Goal: Navigation & Orientation: Find specific page/section

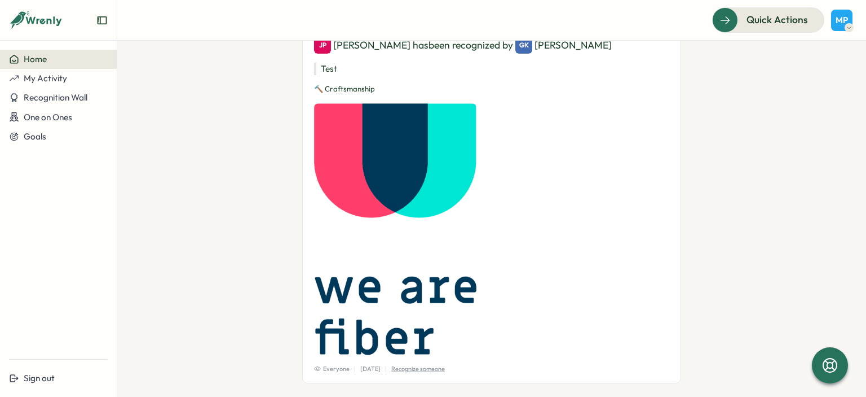
scroll to position [159, 0]
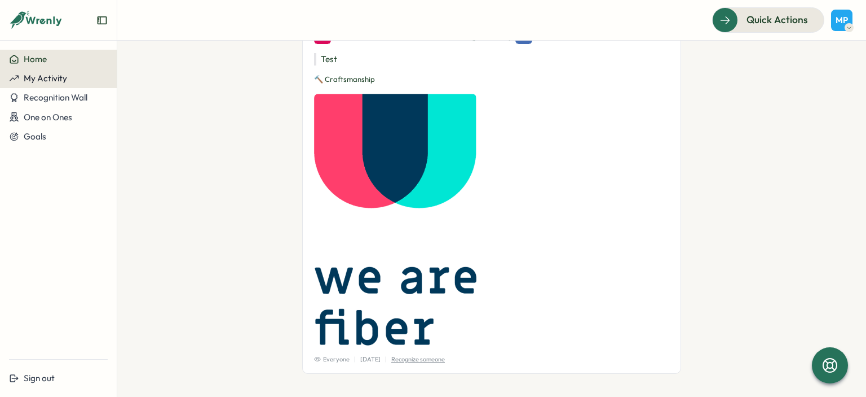
click at [54, 81] on span "My Activity" at bounding box center [45, 78] width 43 height 11
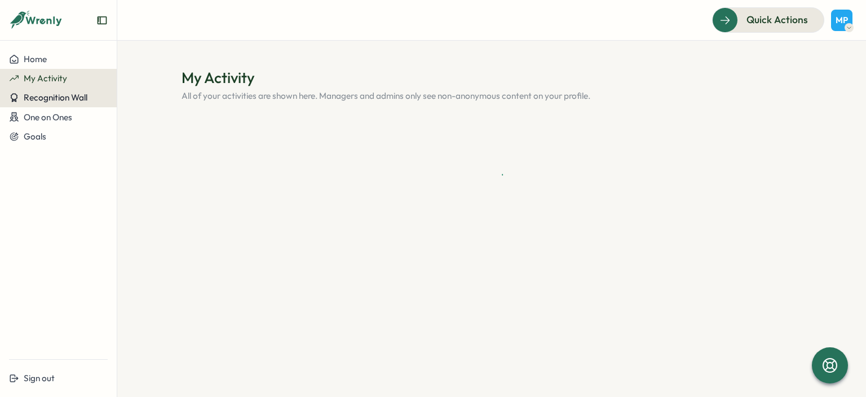
click at [54, 98] on span "Recognition Wall" at bounding box center [56, 97] width 64 height 11
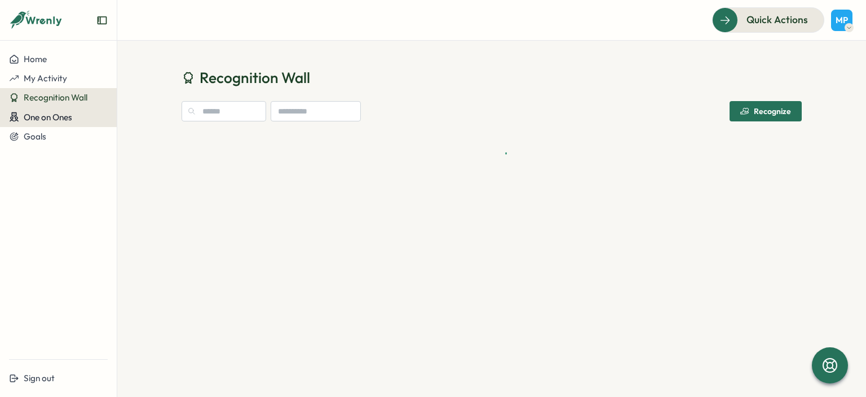
click at [54, 115] on span "One on Ones" at bounding box center [48, 117] width 49 height 11
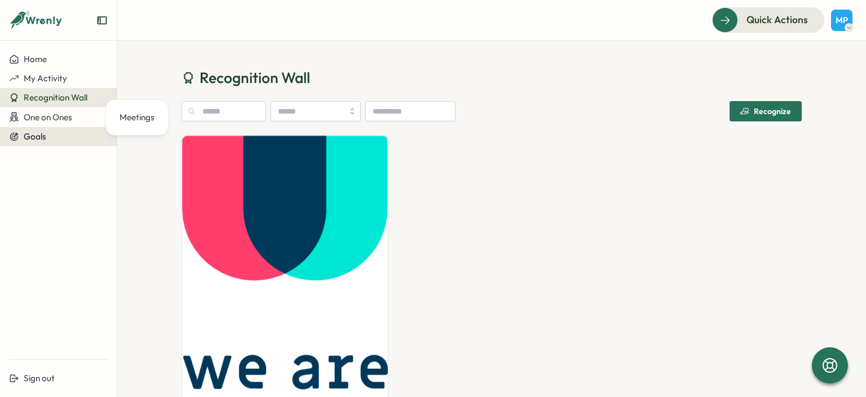
click at [38, 140] on span "Goals" at bounding box center [35, 136] width 23 height 11
